Goal: Information Seeking & Learning: Check status

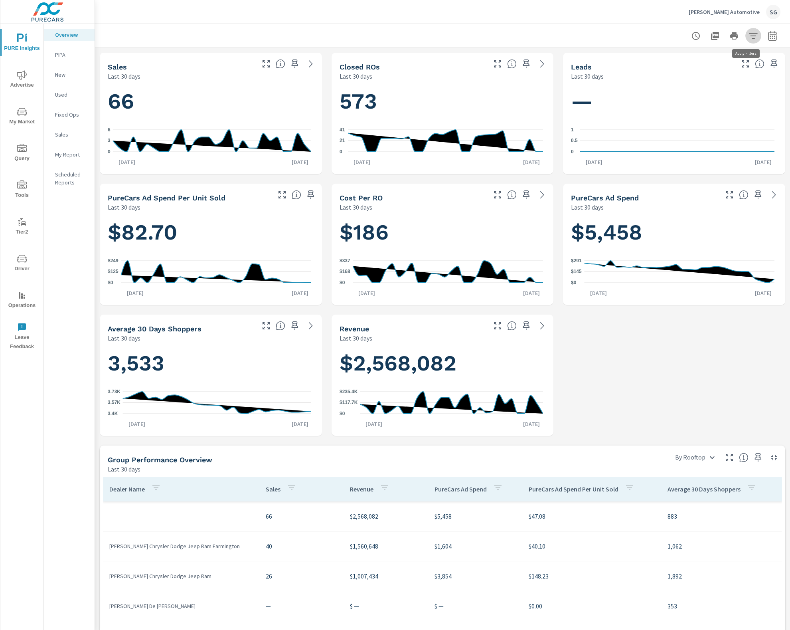
click at [361, 32] on icon "button" at bounding box center [754, 36] width 10 height 10
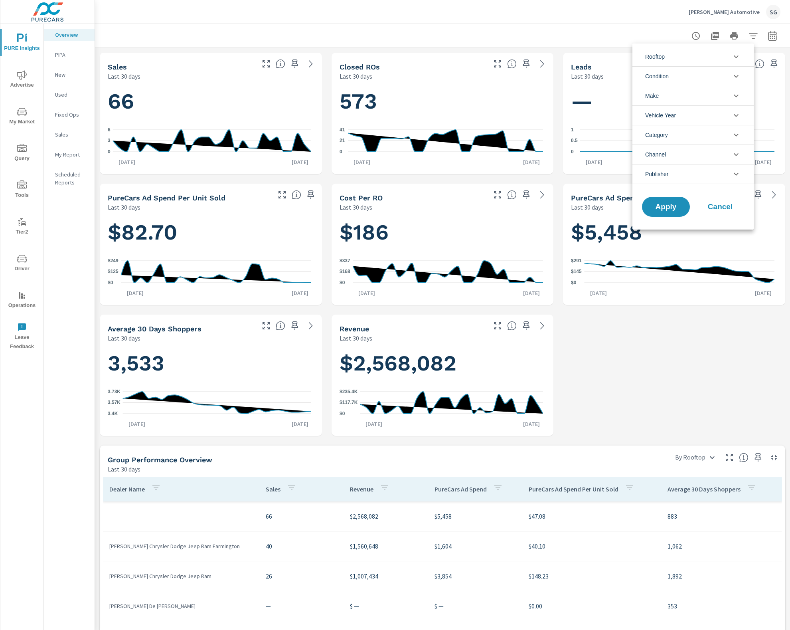
click at [361, 57] on li "Rooftop" at bounding box center [692, 57] width 121 height 20
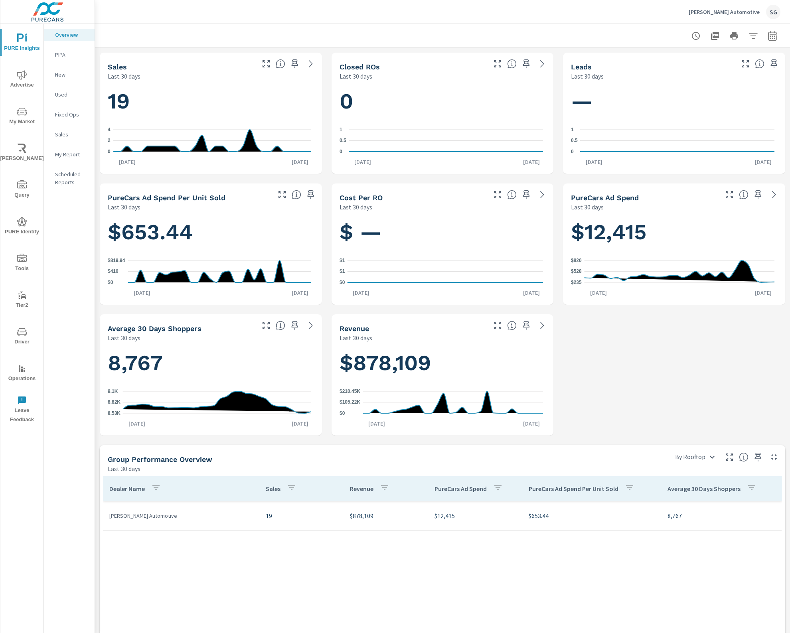
click at [25, 78] on icon "nav menu" at bounding box center [22, 75] width 10 height 10
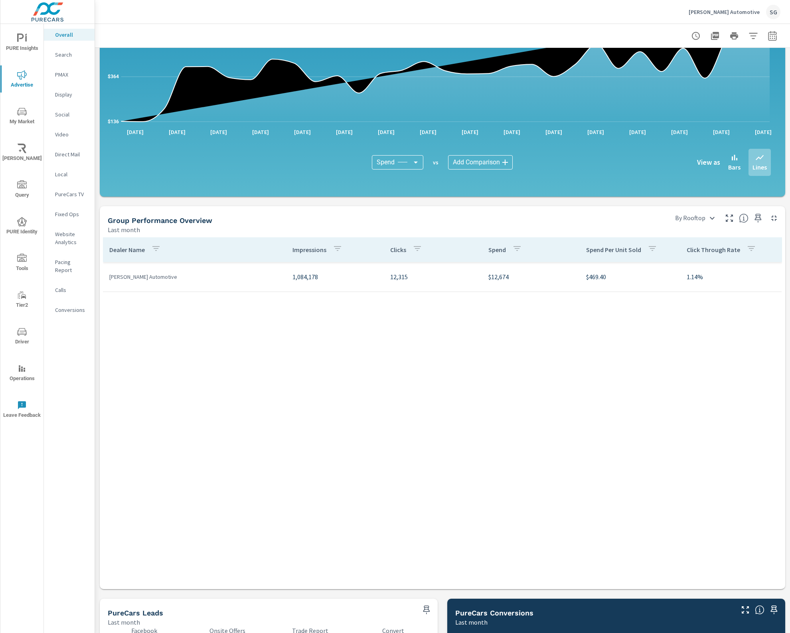
scroll to position [698, 0]
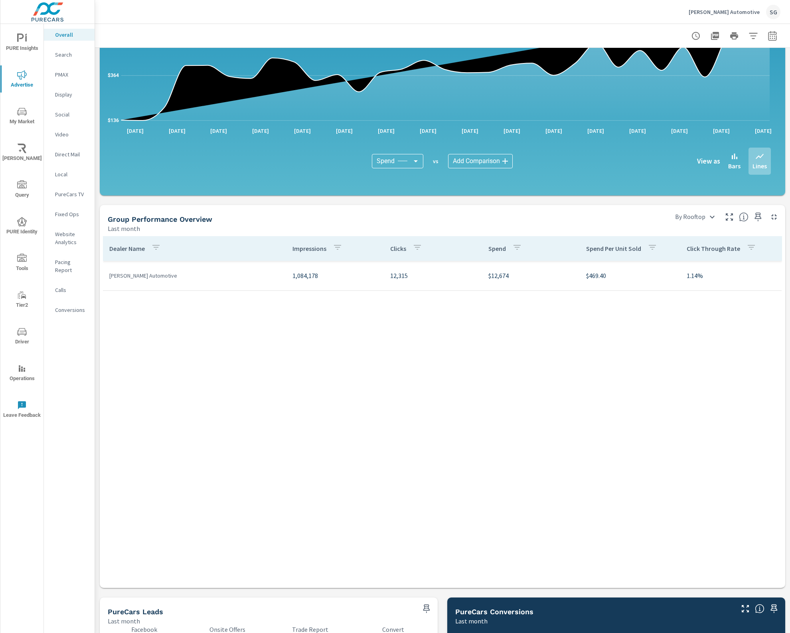
click at [26, 261] on icon "nav menu" at bounding box center [22, 258] width 10 height 8
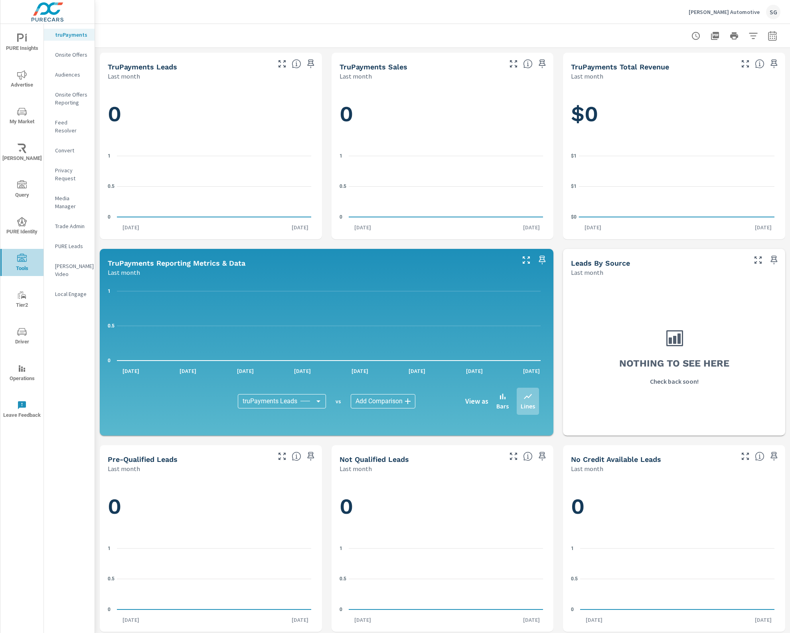
click at [25, 259] on icon "nav menu" at bounding box center [22, 259] width 10 height 10
click at [23, 259] on icon "nav menu" at bounding box center [22, 259] width 10 height 10
click at [74, 120] on p "Feed Resolver" at bounding box center [71, 127] width 33 height 16
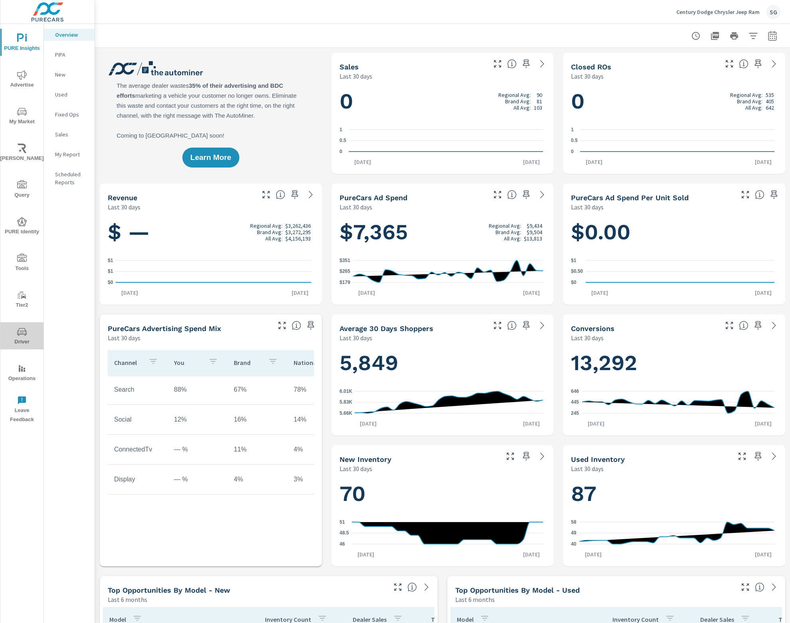
click at [23, 327] on icon "nav menu" at bounding box center [22, 332] width 10 height 10
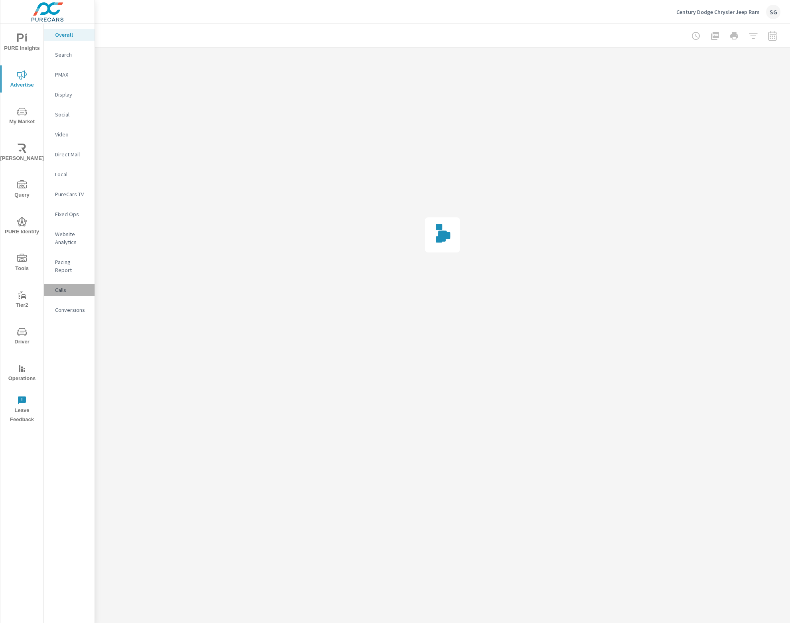
click at [73, 284] on div "Calls" at bounding box center [69, 290] width 51 height 12
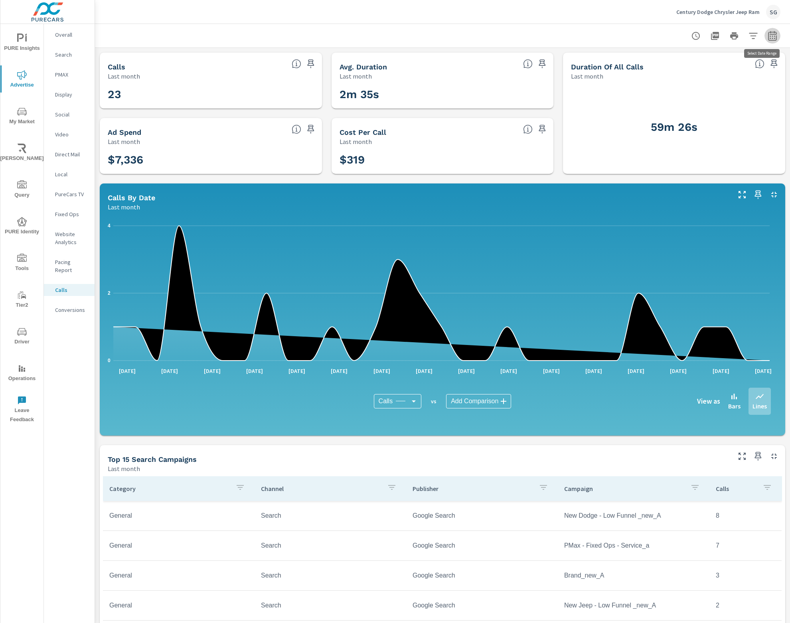
click at [768, 35] on icon "button" at bounding box center [773, 36] width 10 height 10
click at [723, 73] on select "Custom [DATE] Last week Last 7 days Last 14 days Last 30 days Last 45 days Last…" at bounding box center [701, 69] width 80 height 16
click at [661, 61] on select "Custom [DATE] Last week Last 7 days Last 14 days Last 30 days Last 45 days Last…" at bounding box center [701, 69] width 80 height 16
select select "Last 30 days"
click at [685, 115] on span "Apply" at bounding box center [683, 113] width 33 height 8
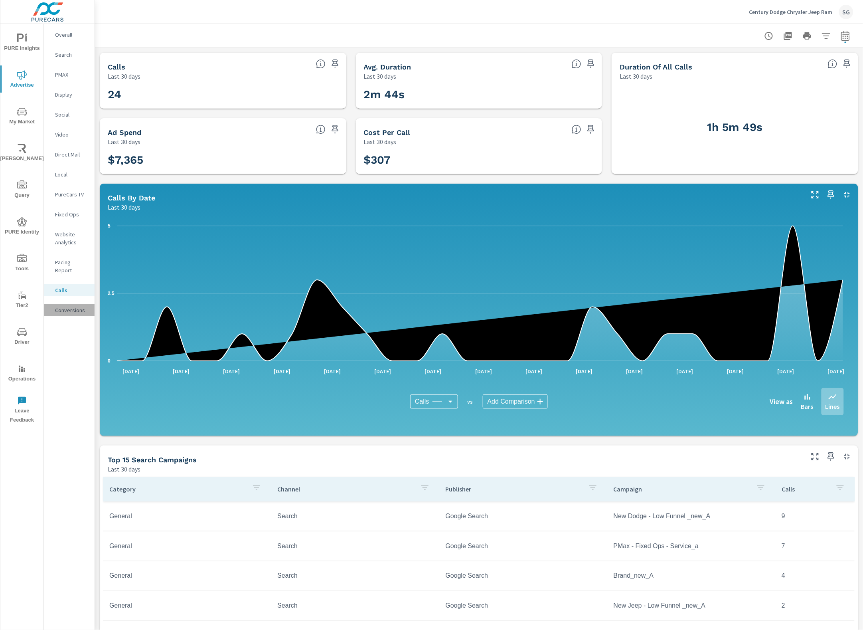
click at [76, 306] on p "Conversions" at bounding box center [71, 310] width 33 height 8
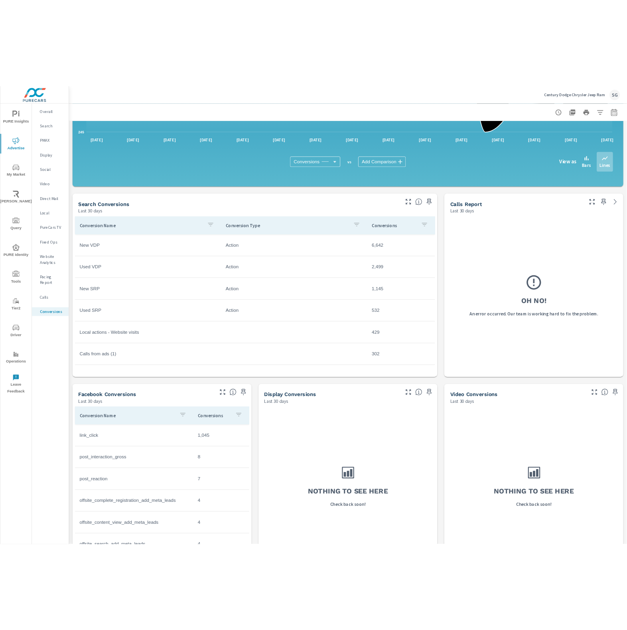
scroll to position [268, 0]
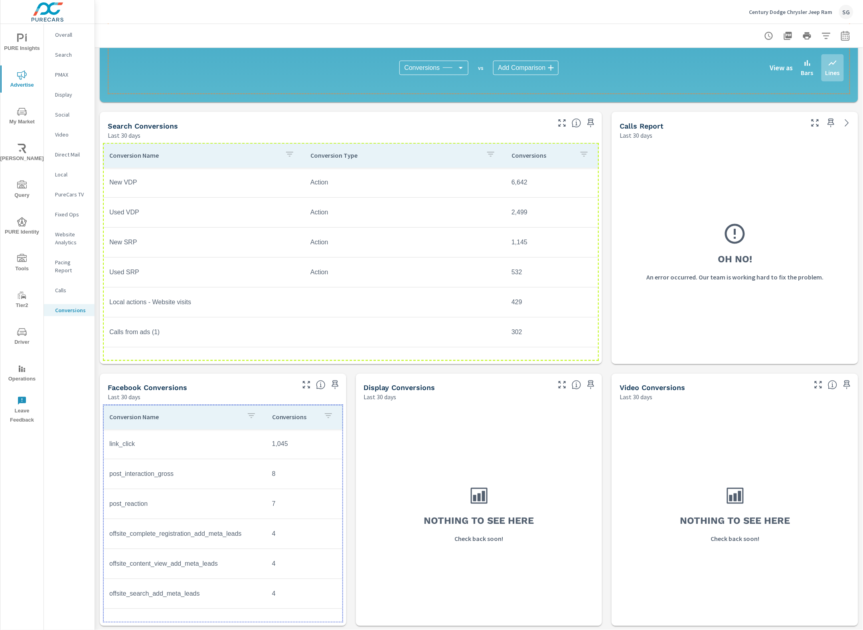
click at [646, 130] on p "Last 30 days" at bounding box center [636, 135] width 33 height 10
click at [645, 269] on div "Oh No! An error occurred. Our team is working hard to fix the problem." at bounding box center [735, 252] width 240 height 218
